Goal: Complete application form

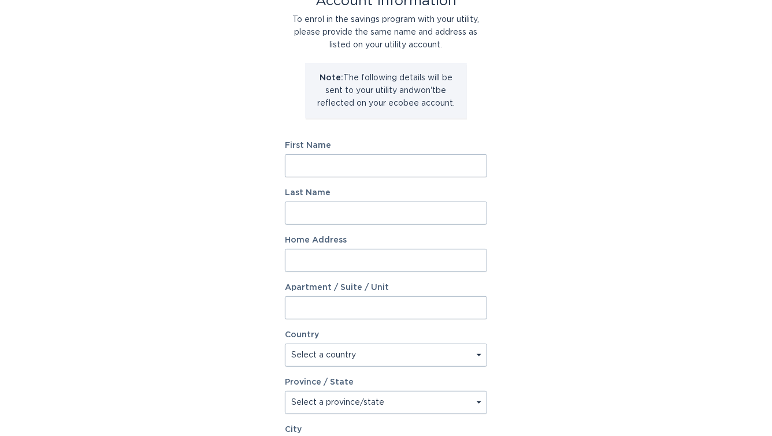
scroll to position [108, 0]
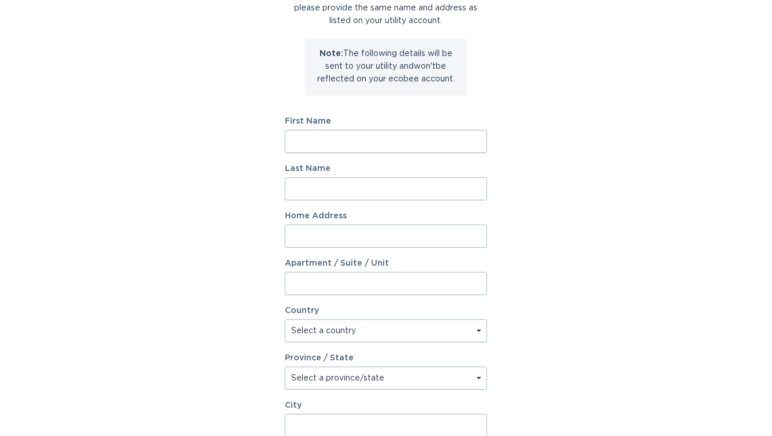
click at [393, 149] on input "First Name" at bounding box center [386, 141] width 202 height 23
type input "Amitbhai"
type input "[PERSON_NAME]"
type input "[STREET_ADDRESS]"
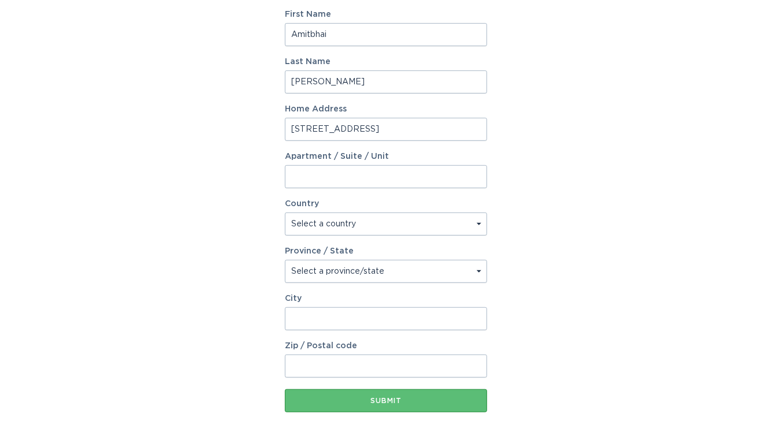
scroll to position [217, 0]
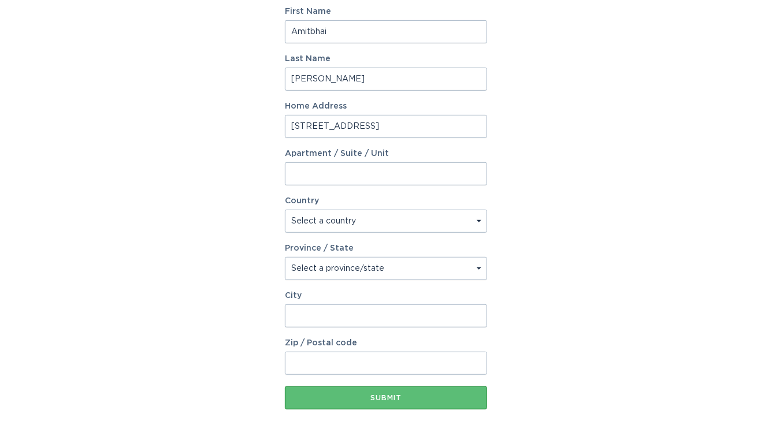
click at [378, 223] on select "Select a country [GEOGRAPHIC_DATA] [GEOGRAPHIC_DATA]" at bounding box center [386, 221] width 202 height 23
select select "US"
click at [285, 210] on select "Select a country [GEOGRAPHIC_DATA] [GEOGRAPHIC_DATA]" at bounding box center [386, 221] width 202 height 23
click at [377, 271] on select "Select a province/state [US_STATE] [US_STATE] [US_STATE] [US_STATE] [US_STATE] …" at bounding box center [386, 268] width 202 height 23
select select "TN"
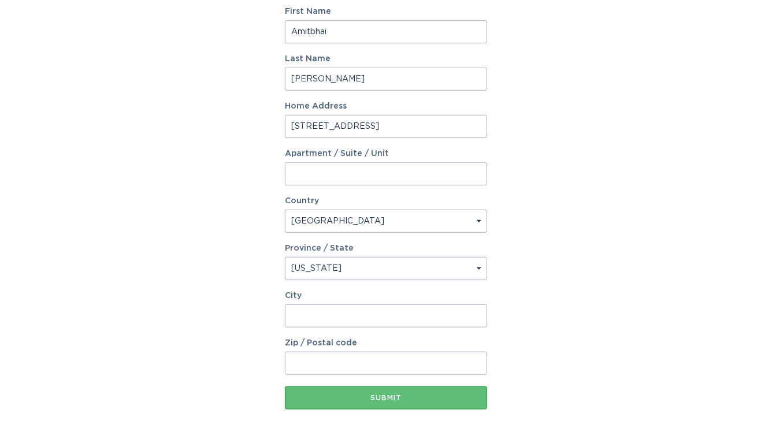
click at [285, 257] on select "Select a province/state [US_STATE] [US_STATE] [US_STATE] [US_STATE] [US_STATE] …" at bounding box center [386, 268] width 202 height 23
click at [350, 314] on input "City" at bounding box center [386, 316] width 202 height 23
type input "[GEOGRAPHIC_DATA]"
type input "37215"
click at [574, 327] on div "Account Information To enrol in the savings program with your utility, please p…" at bounding box center [386, 136] width 772 height 639
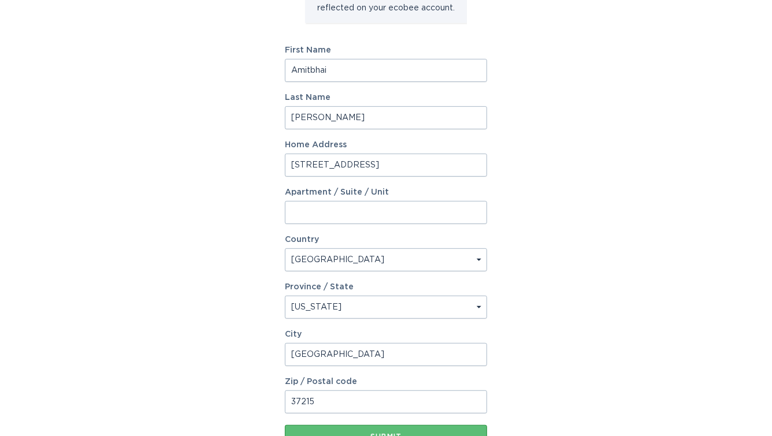
scroll to position [267, 0]
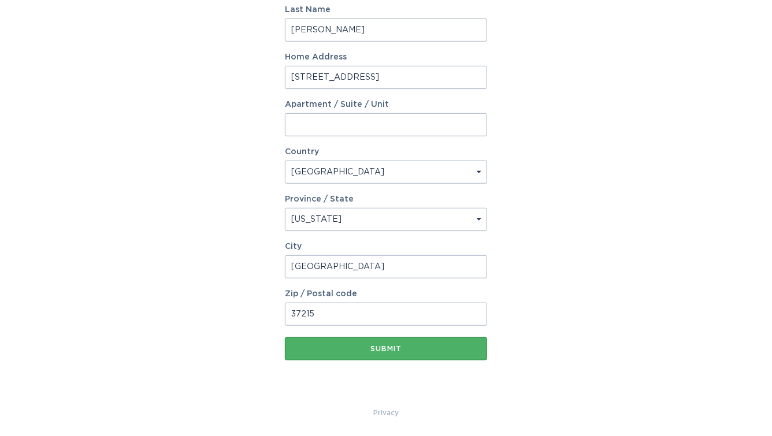
click at [384, 349] on div "Submit" at bounding box center [386, 349] width 191 height 7
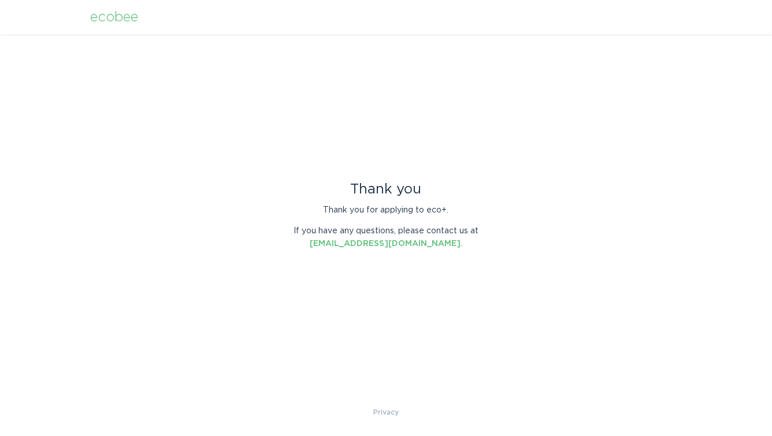
scroll to position [0, 0]
